Goal: Find specific page/section: Find specific page/section

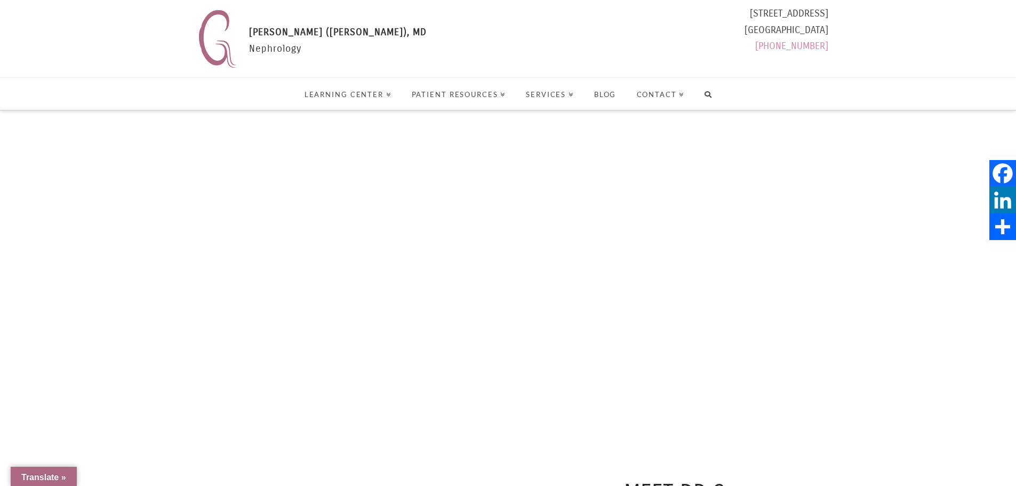
select select "Language Translate Widget"
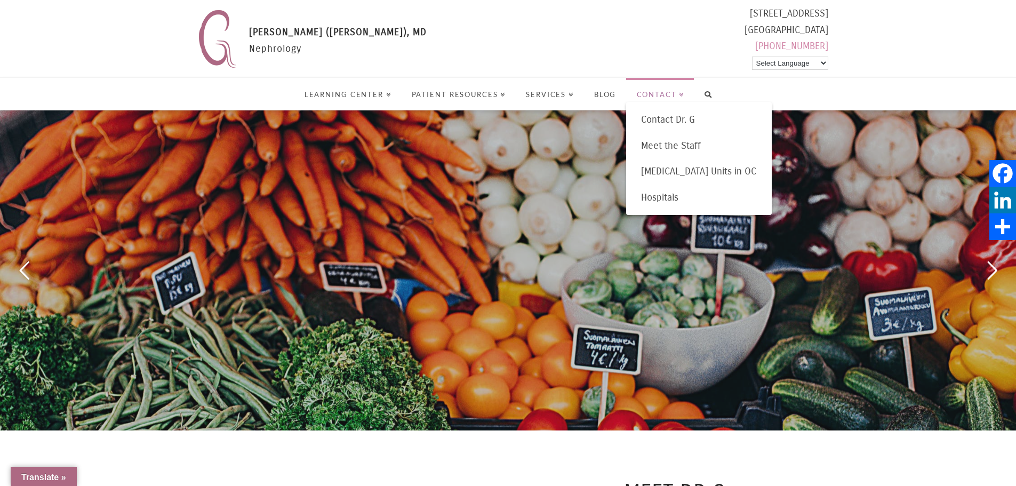
click at [681, 99] on link "Contact" at bounding box center [660, 94] width 68 height 32
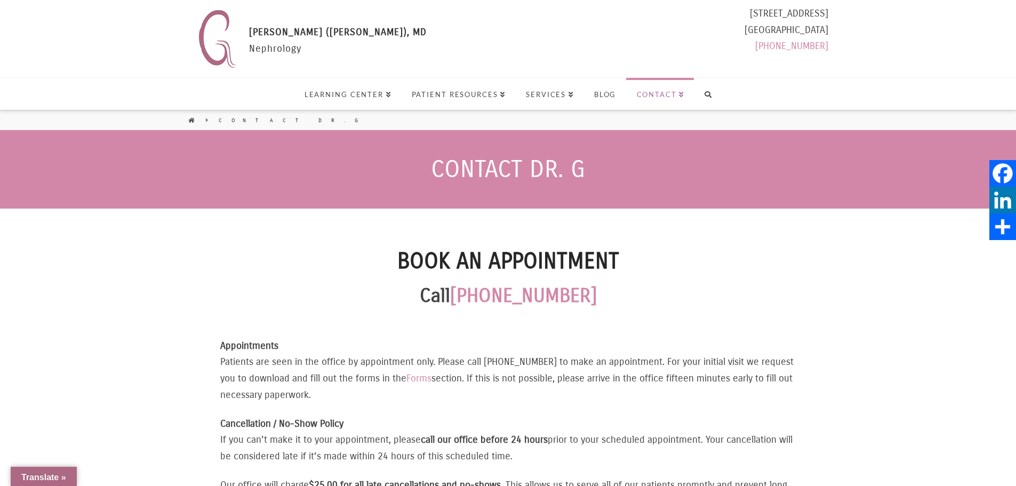
select select "Language Translate Widget"
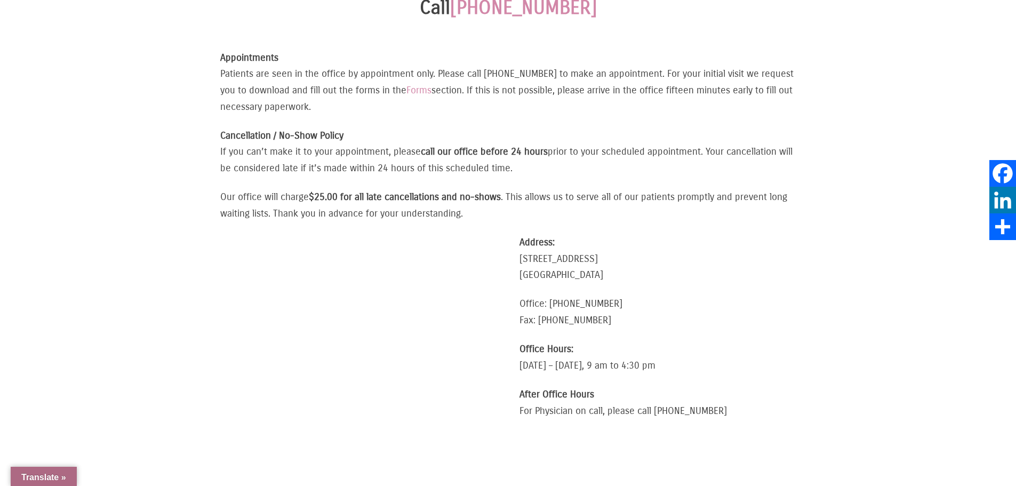
scroll to position [320, 0]
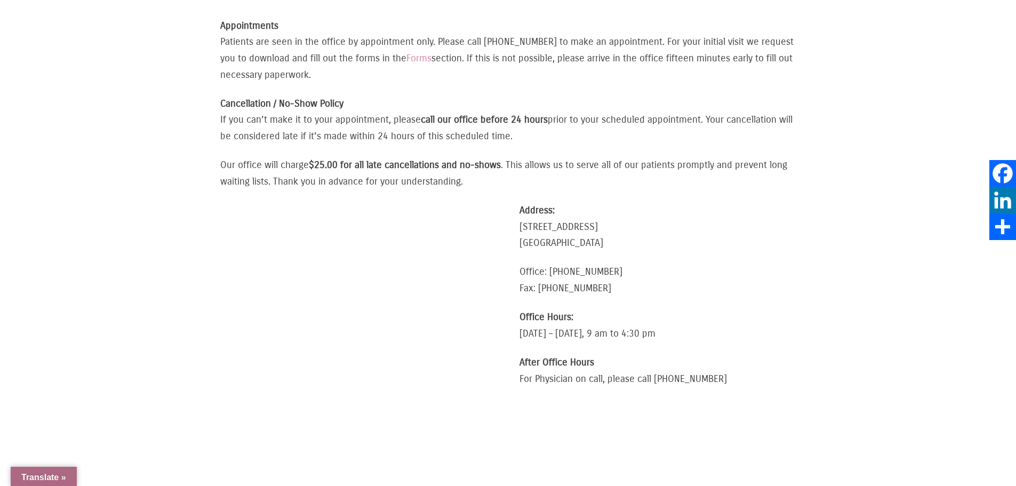
click at [925, 163] on div "Gaytri Manek (Formerly Gandotra), MD GAYTRI GANDOTRA (MANEK), MD Nephrology 111…" at bounding box center [508, 201] width 1016 height 1042
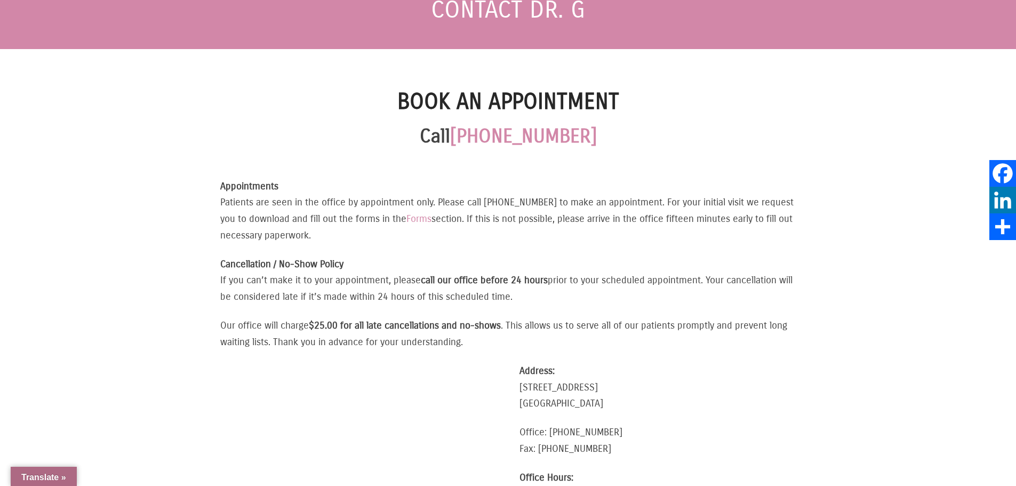
scroll to position [0, 0]
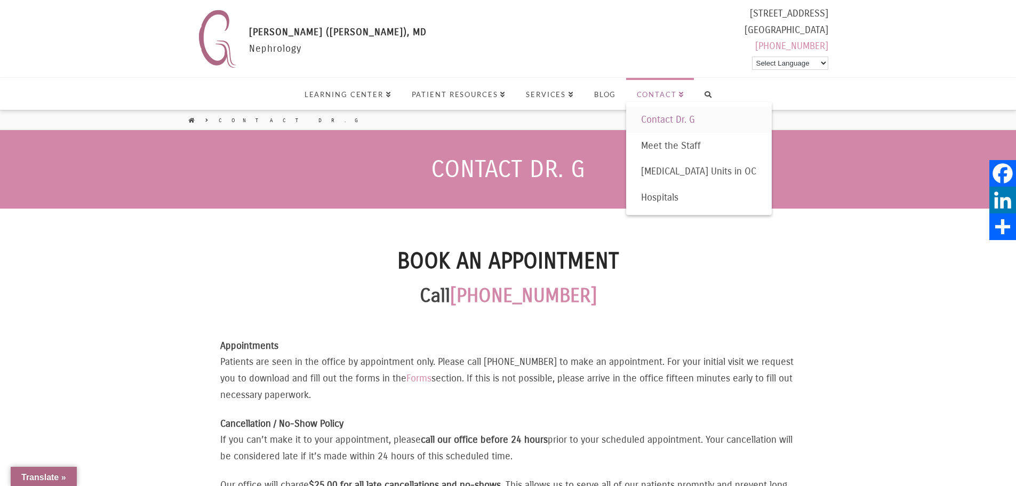
click at [681, 96] on span "Contact" at bounding box center [661, 94] width 48 height 7
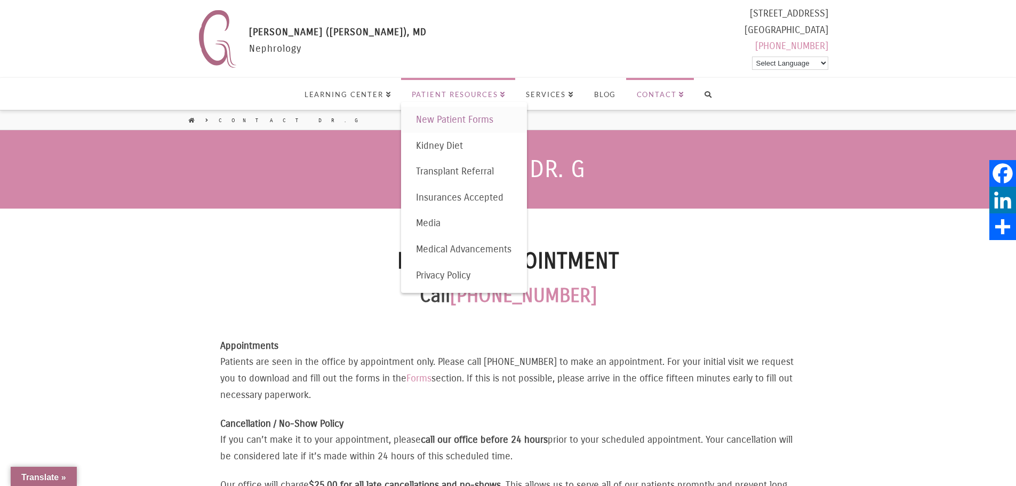
click at [481, 119] on span "New Patient Forms" at bounding box center [454, 120] width 77 height 12
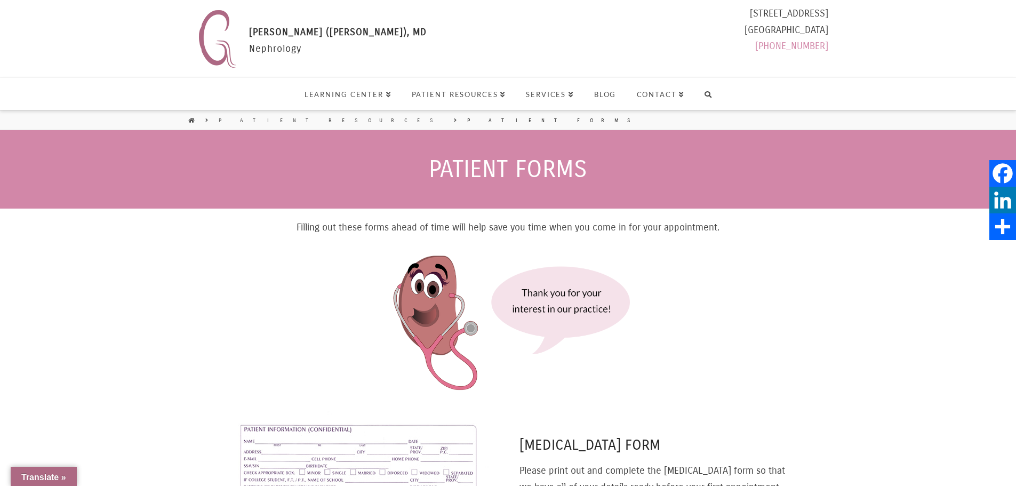
select select "Language Translate Widget"
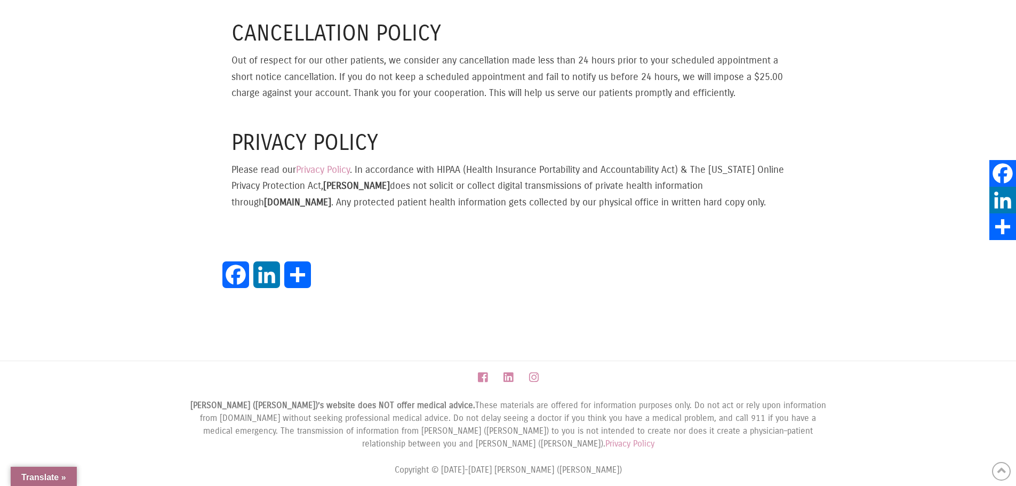
scroll to position [1141, 0]
